Goal: Task Accomplishment & Management: Manage account settings

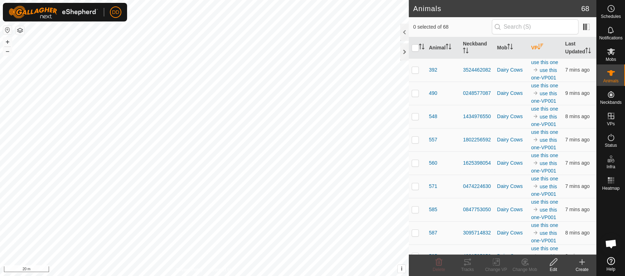
scroll to position [1008, 0]
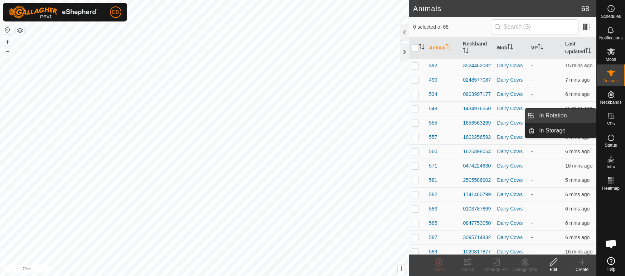
click at [577, 116] on link "In Rotation" at bounding box center [565, 115] width 61 height 14
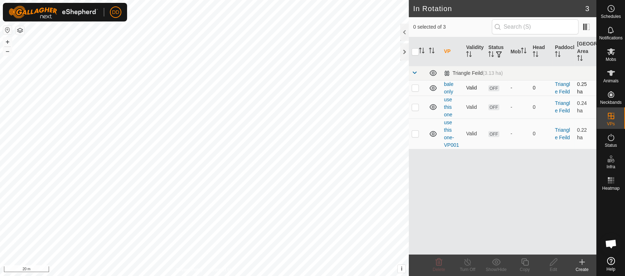
click at [411, 87] on td at bounding box center [417, 87] width 17 height 15
checkbox input "true"
click at [413, 109] on p-checkbox at bounding box center [414, 107] width 7 height 6
checkbox input "true"
click at [442, 262] on icon at bounding box center [438, 262] width 9 height 9
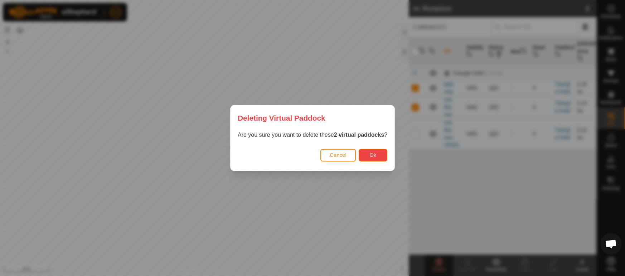
click at [373, 156] on span "Ok" at bounding box center [373, 155] width 7 height 6
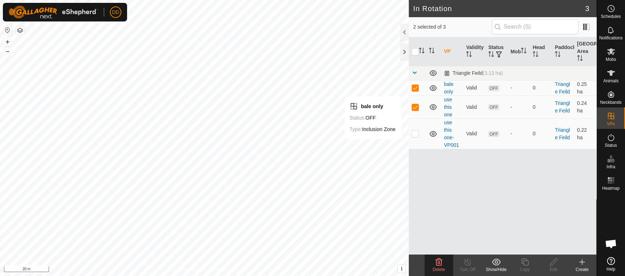
click at [497, 268] on div "Show/Hide" at bounding box center [496, 269] width 29 height 6
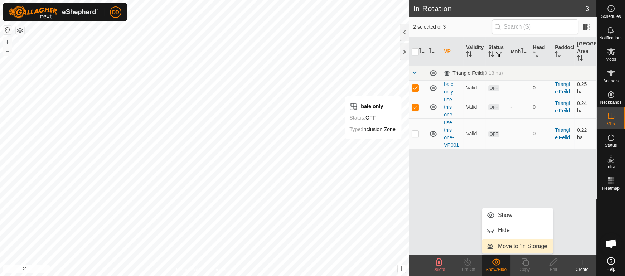
click at [497, 247] on link "Move to 'In Storage'" at bounding box center [517, 246] width 71 height 14
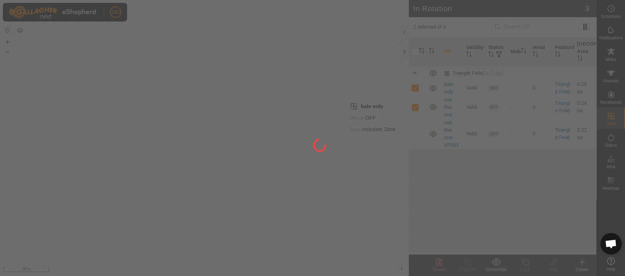
checkbox input "false"
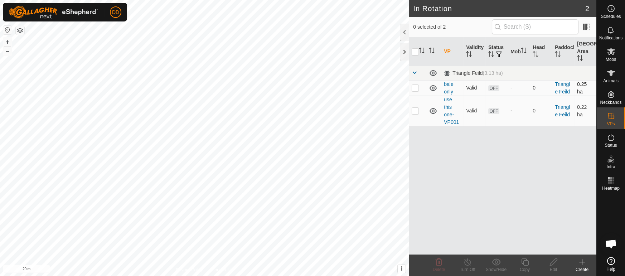
click at [414, 87] on p-checkbox at bounding box center [414, 88] width 7 height 6
checkbox input "true"
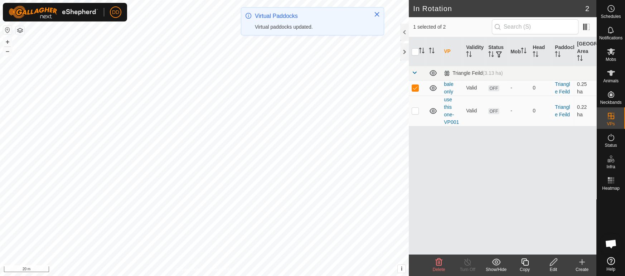
click at [414, 87] on p-checkbox at bounding box center [414, 88] width 7 height 6
checkbox input "false"
click at [412, 112] on p-checkbox at bounding box center [414, 111] width 7 height 6
checkbox input "true"
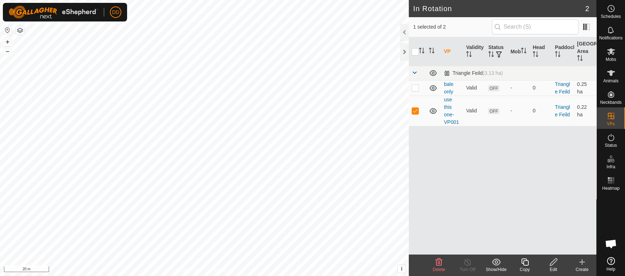
click at [555, 263] on icon at bounding box center [553, 262] width 9 height 9
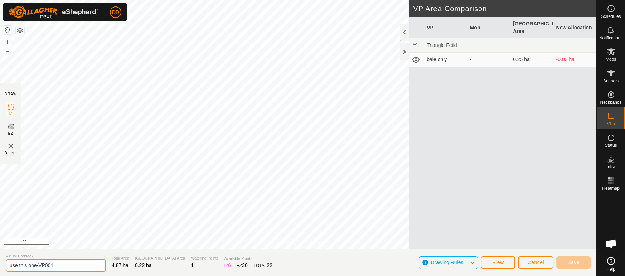
drag, startPoint x: 74, startPoint y: 265, endPoint x: 0, endPoint y: 255, distance: 75.0
click at [0, 255] on section "Virtual Paddock use this one-VP001 Total Area 4.87 ha Grazing Area 0.22 ha Wate…" at bounding box center [298, 262] width 596 height 27
type input "no mud"
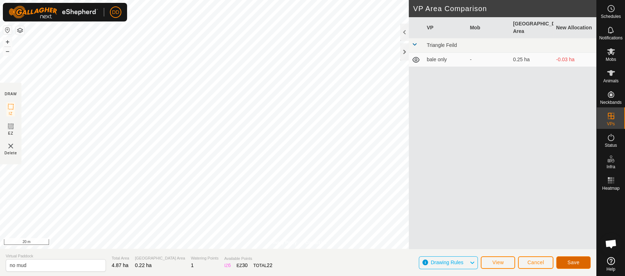
click at [578, 260] on span "Save" at bounding box center [573, 262] width 12 height 6
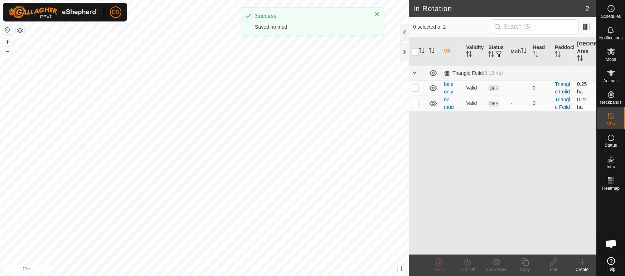
click at [413, 87] on p-checkbox at bounding box center [414, 88] width 7 height 6
checkbox input "true"
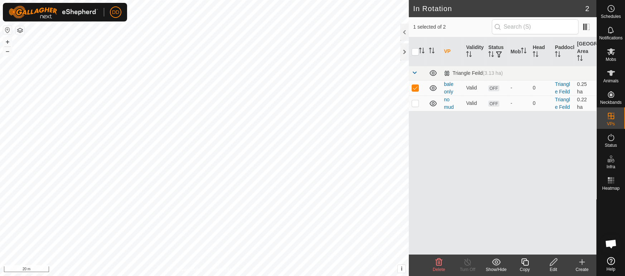
click at [440, 263] on icon at bounding box center [438, 262] width 9 height 9
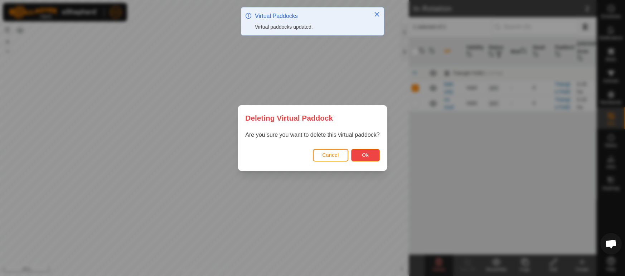
click at [369, 159] on button "Ok" at bounding box center [365, 155] width 29 height 13
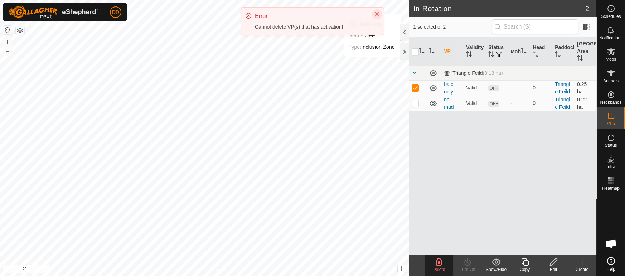
click at [378, 13] on icon "Close" at bounding box center [377, 14] width 6 height 6
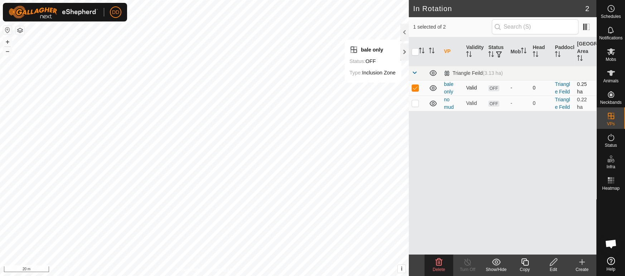
click at [434, 89] on icon at bounding box center [433, 88] width 9 height 9
click at [416, 88] on p-checkbox at bounding box center [414, 88] width 7 height 6
checkbox input "false"
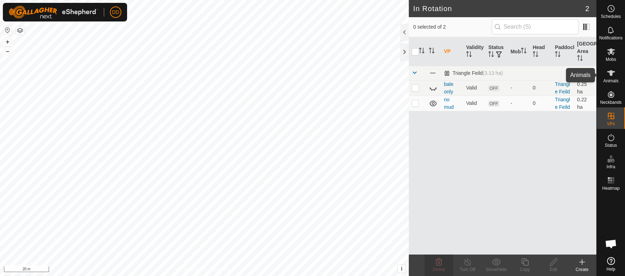
click at [605, 83] on span "Animals" at bounding box center [610, 81] width 15 height 4
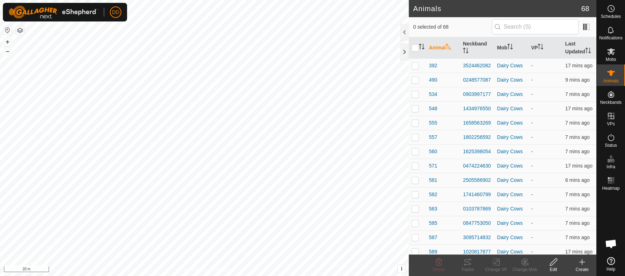
click at [540, 50] on p-sorticon "Activate to sort" at bounding box center [540, 48] width 6 height 6
click at [574, 44] on th "Last Updated" at bounding box center [579, 47] width 34 height 21
